Goal: Complete application form

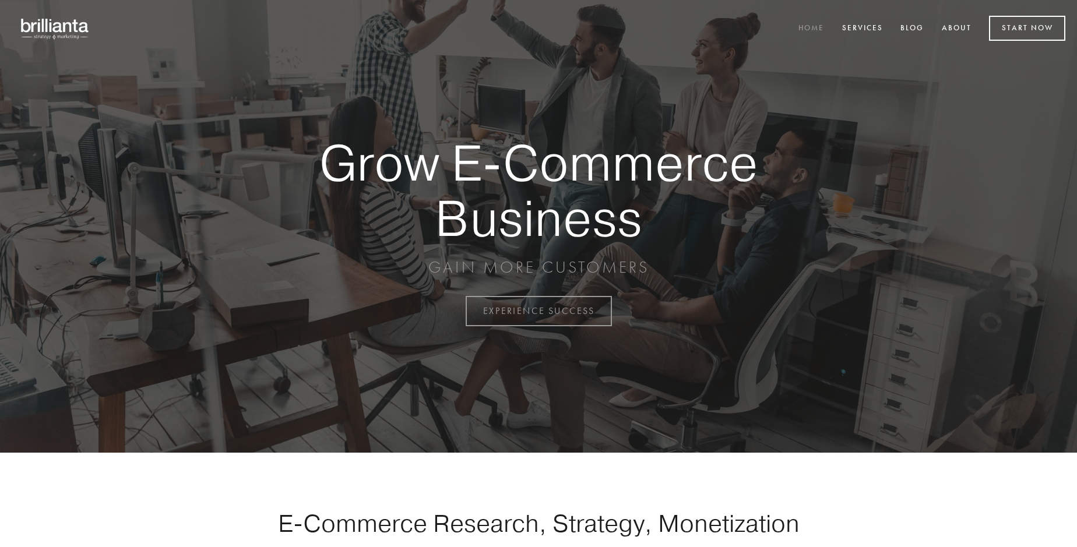
scroll to position [3054, 0]
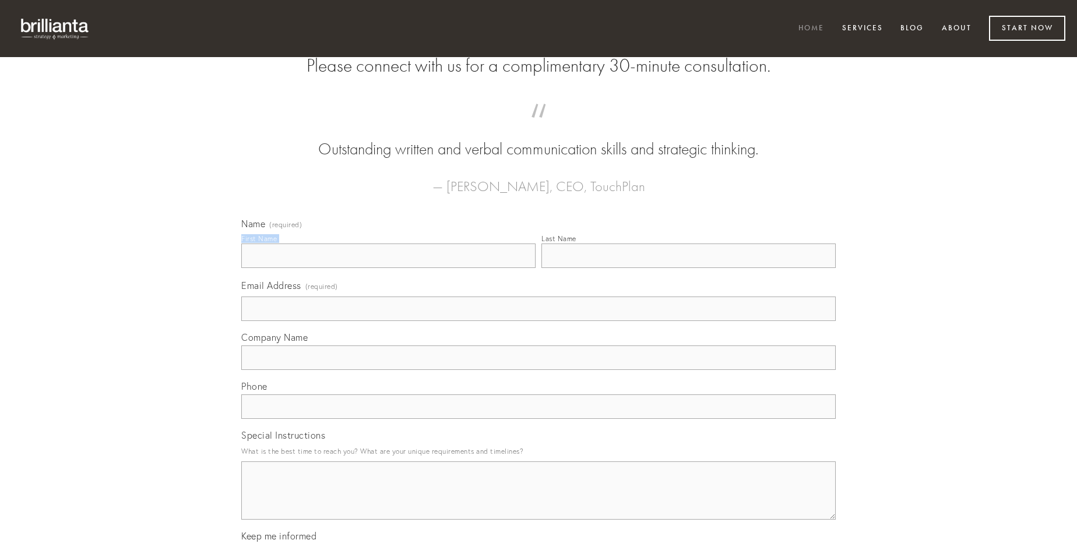
type input "[PERSON_NAME]"
click at [688, 268] on input "Last Name" at bounding box center [688, 256] width 294 height 24
type input "[PERSON_NAME]"
click at [538, 321] on input "Email Address (required)" at bounding box center [538, 309] width 594 height 24
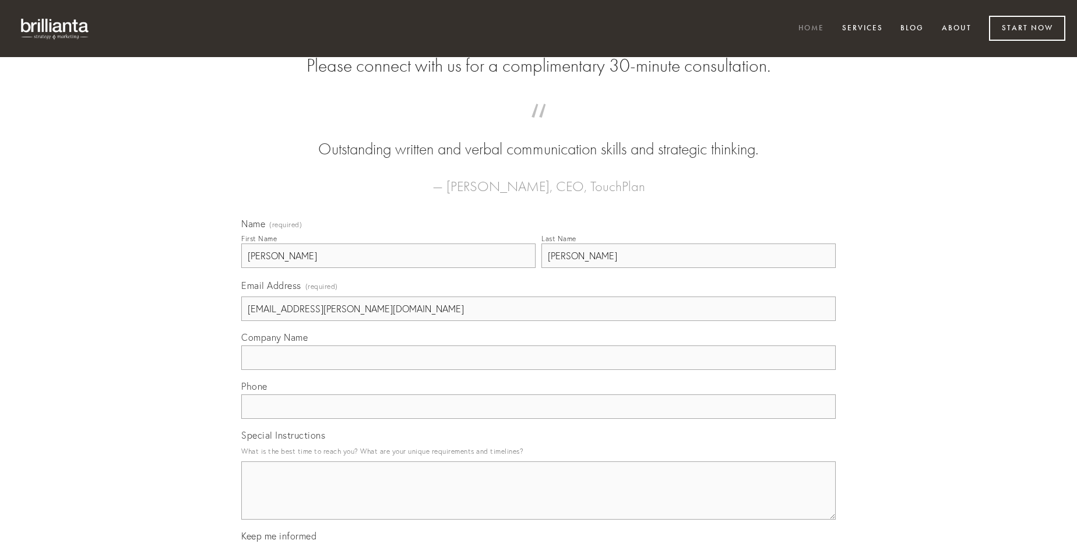
type input "[EMAIL_ADDRESS][PERSON_NAME][DOMAIN_NAME]"
click at [538, 370] on input "Company Name" at bounding box center [538, 358] width 594 height 24
type input "cumque"
click at [538, 419] on input "text" at bounding box center [538, 406] width 594 height 24
click at [538, 501] on textarea "Special Instructions" at bounding box center [538, 490] width 594 height 58
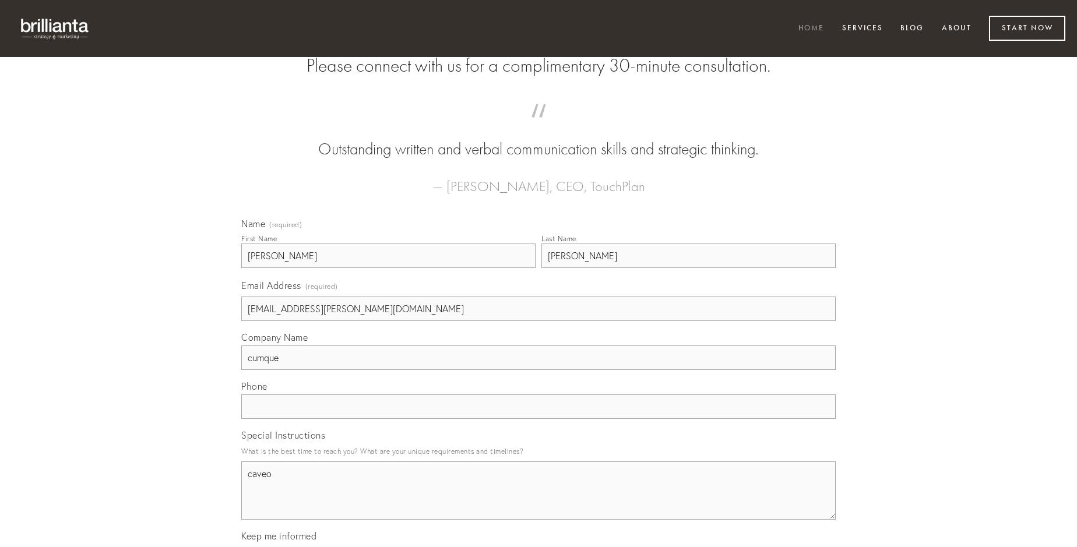
type textarea "caveo"
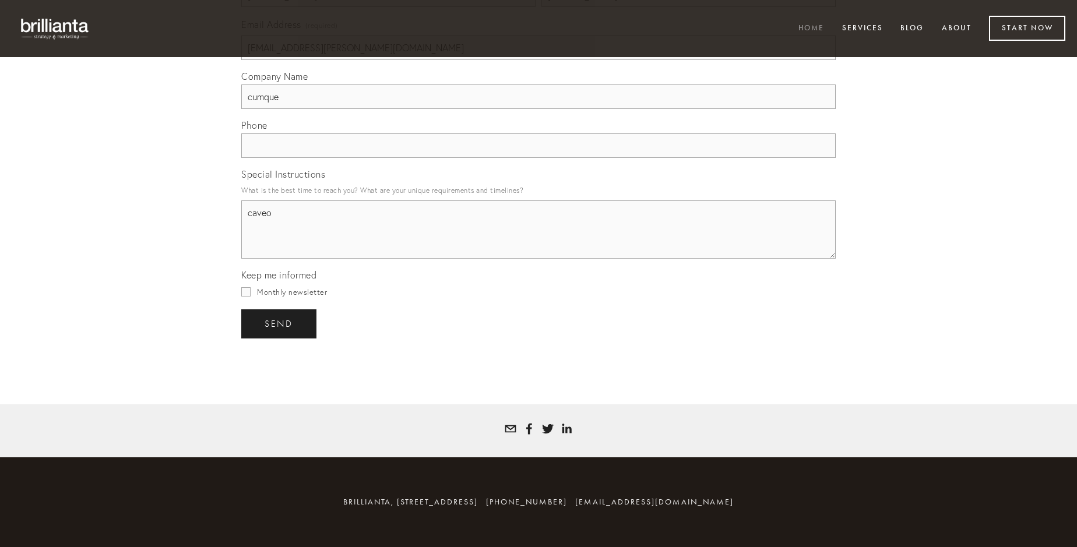
click at [280, 323] on span "send" at bounding box center [279, 324] width 29 height 10
